Goal: Task Accomplishment & Management: Manage account settings

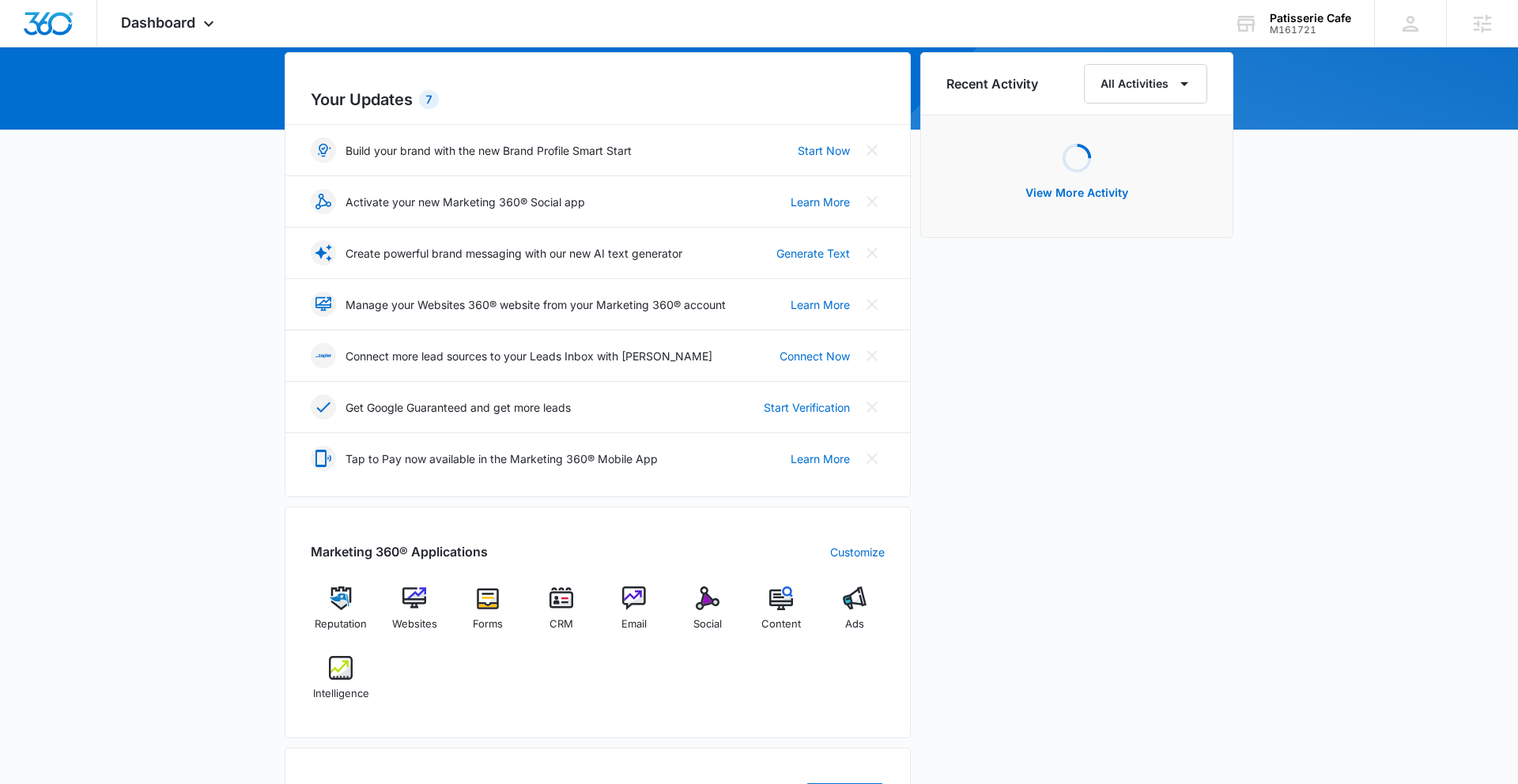
scroll to position [184, 0]
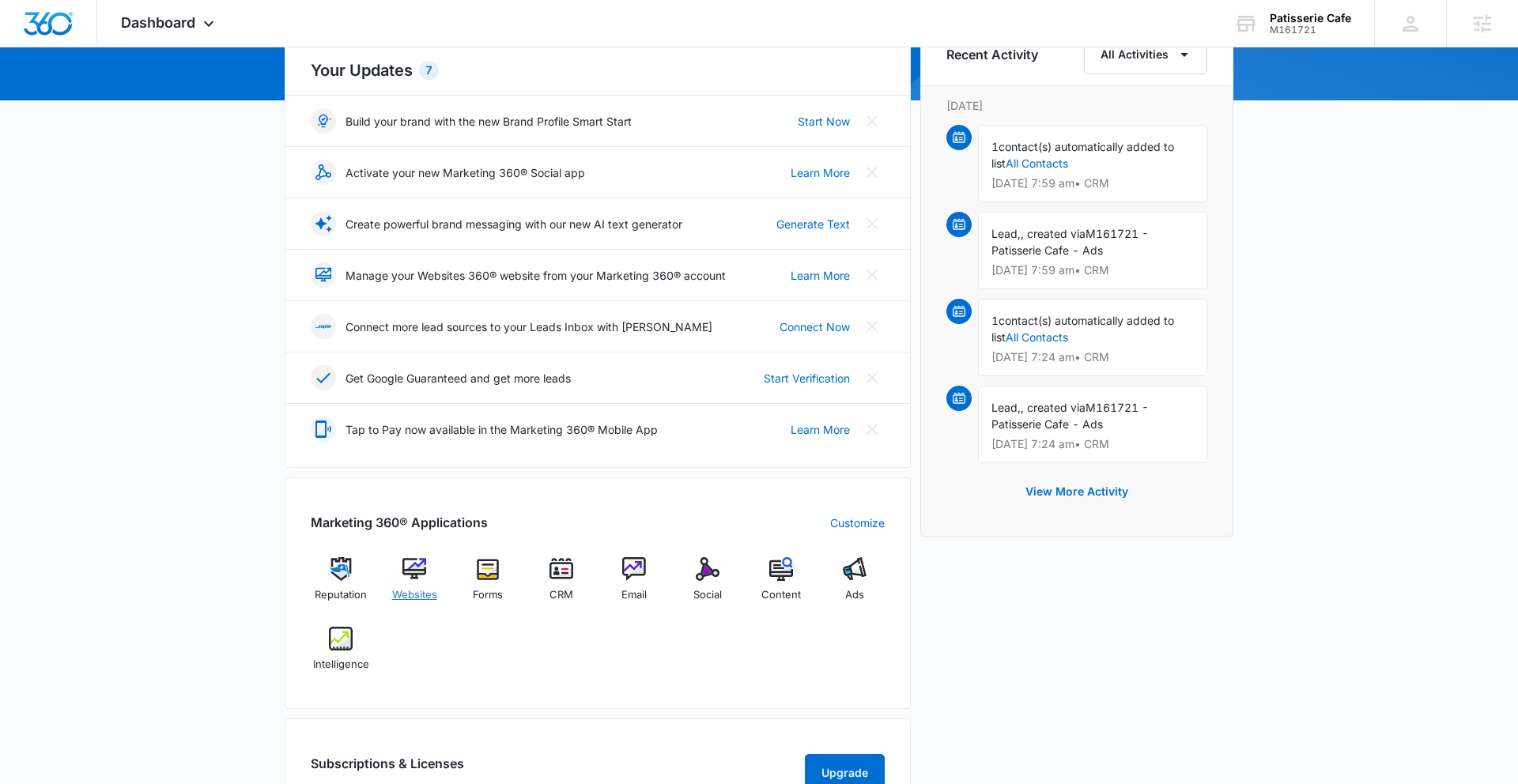
click at [421, 574] on img at bounding box center [414, 569] width 24 height 24
click at [204, 25] on icon at bounding box center [209, 27] width 19 height 19
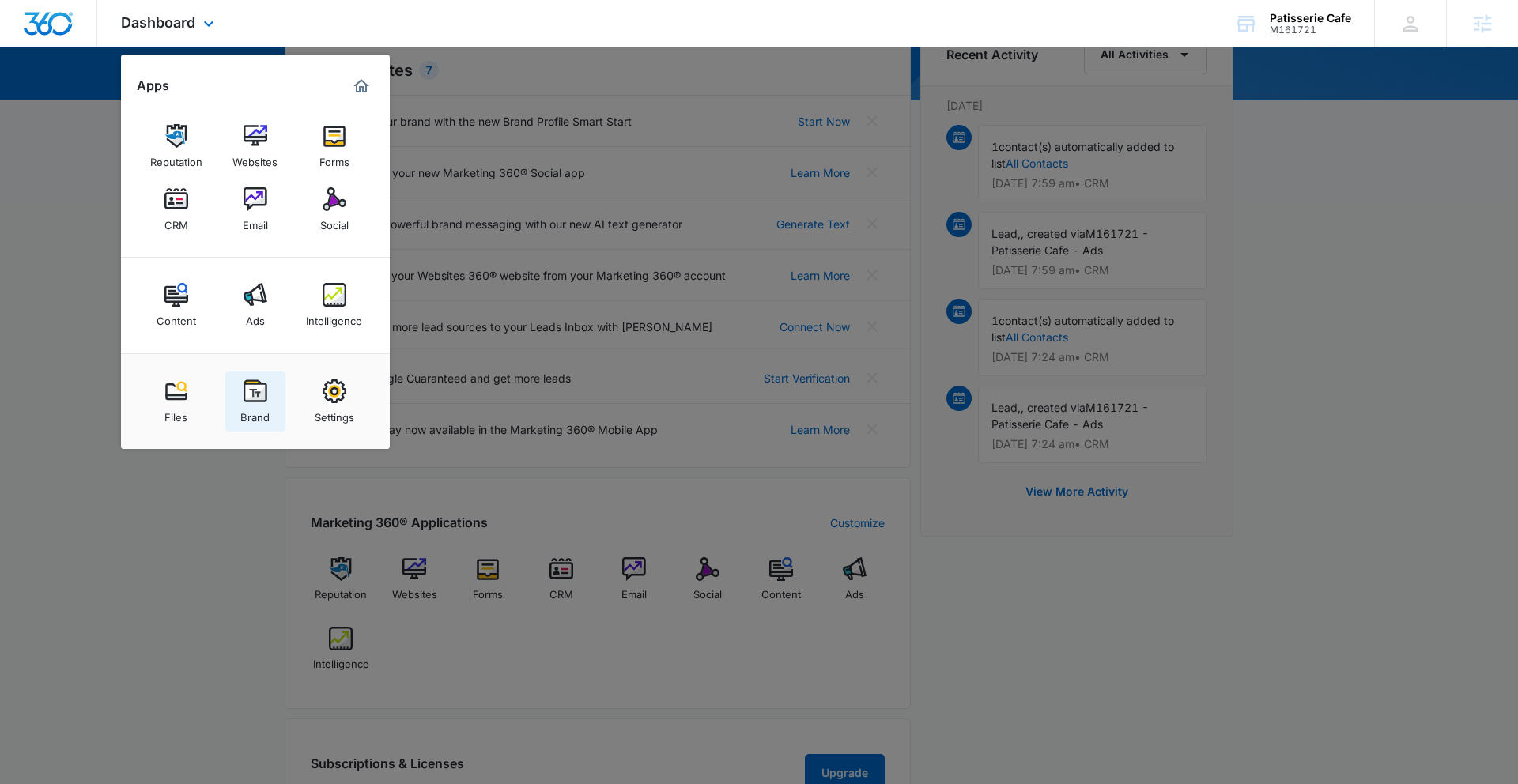
click at [251, 396] on img at bounding box center [256, 391] width 24 height 24
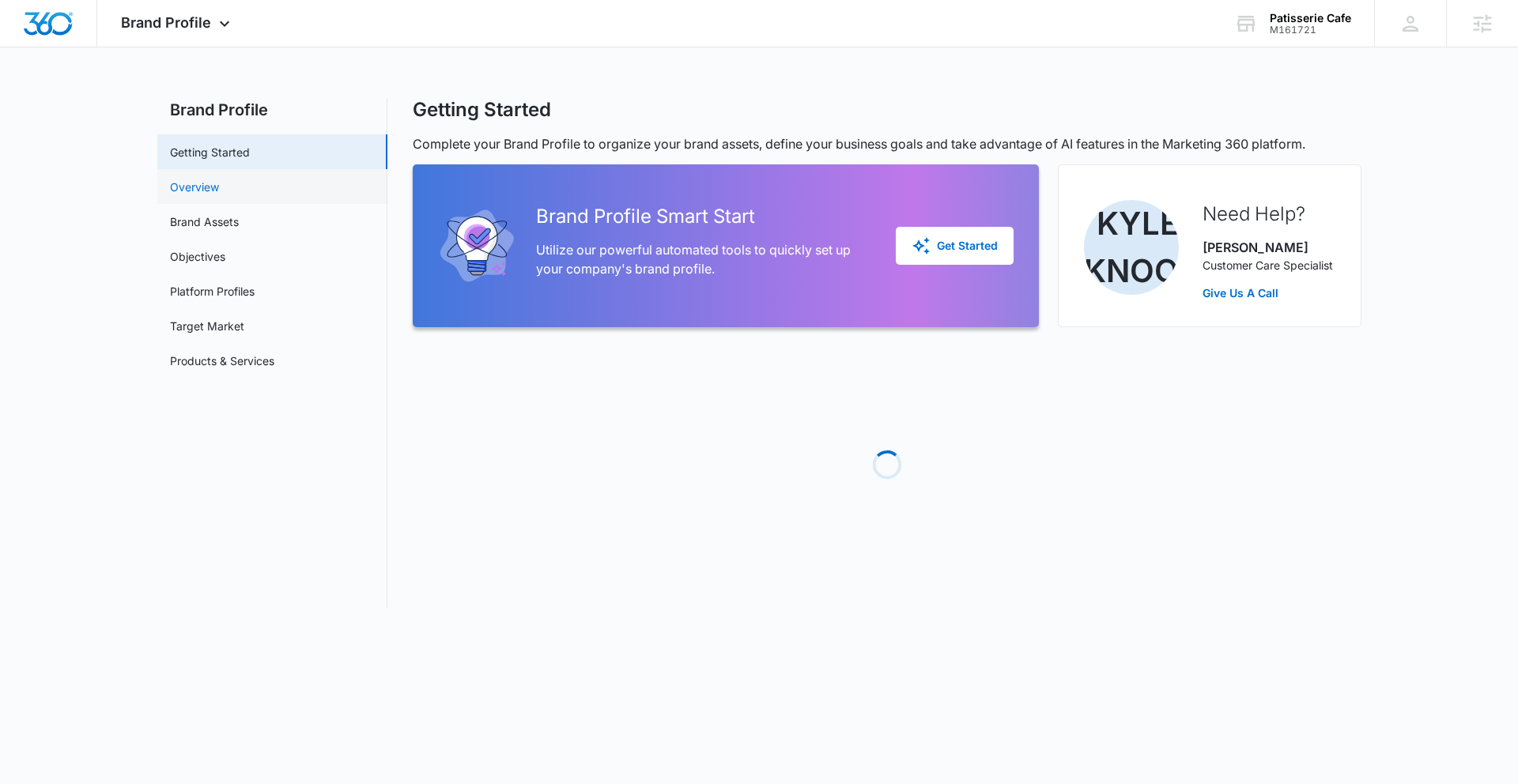
click at [219, 183] on link "Overview" at bounding box center [194, 187] width 49 height 17
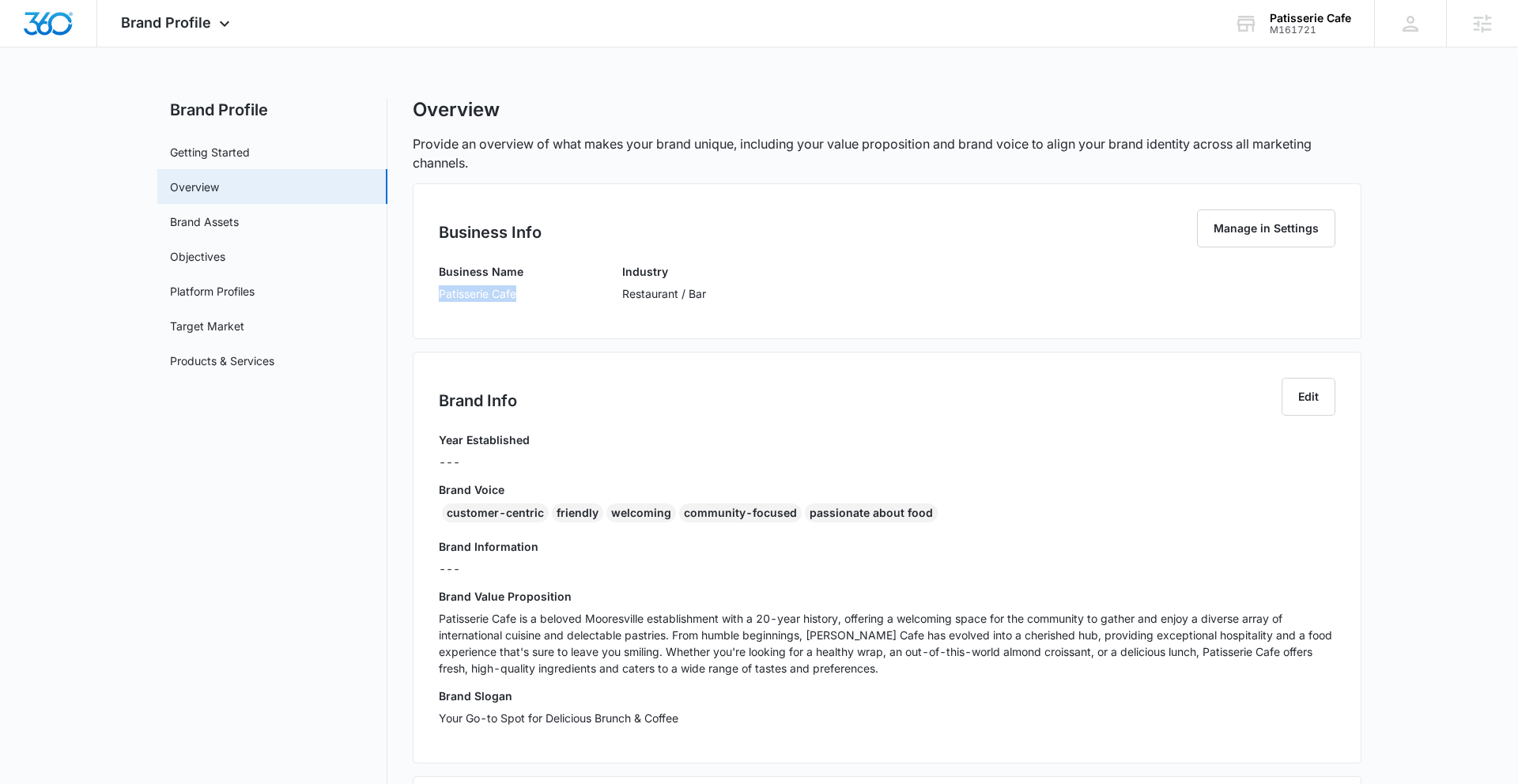
drag, startPoint x: 442, startPoint y: 294, endPoint x: 538, endPoint y: 295, distance: 96.0
click at [537, 296] on div "Business Name Patisserie Cafe Industry Restaurant / Bar" at bounding box center [887, 288] width 897 height 50
copy p "Patisserie Cafe"
